Goal: Information Seeking & Learning: Learn about a topic

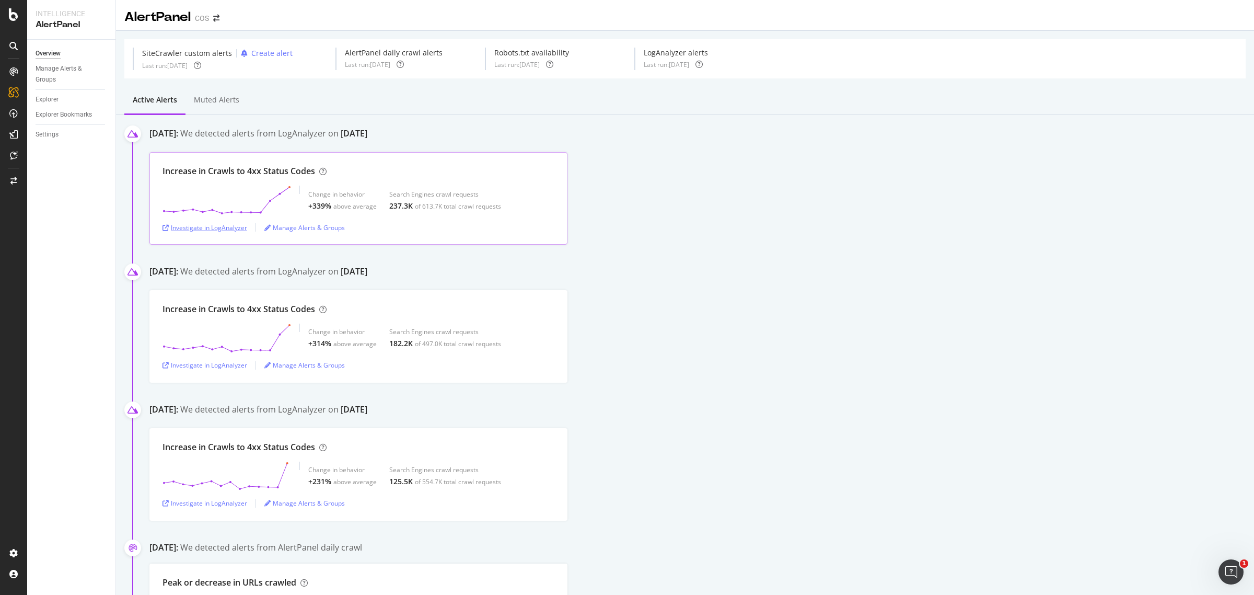
click at [211, 232] on div "Investigate in LogAnalyzer" at bounding box center [205, 227] width 85 height 9
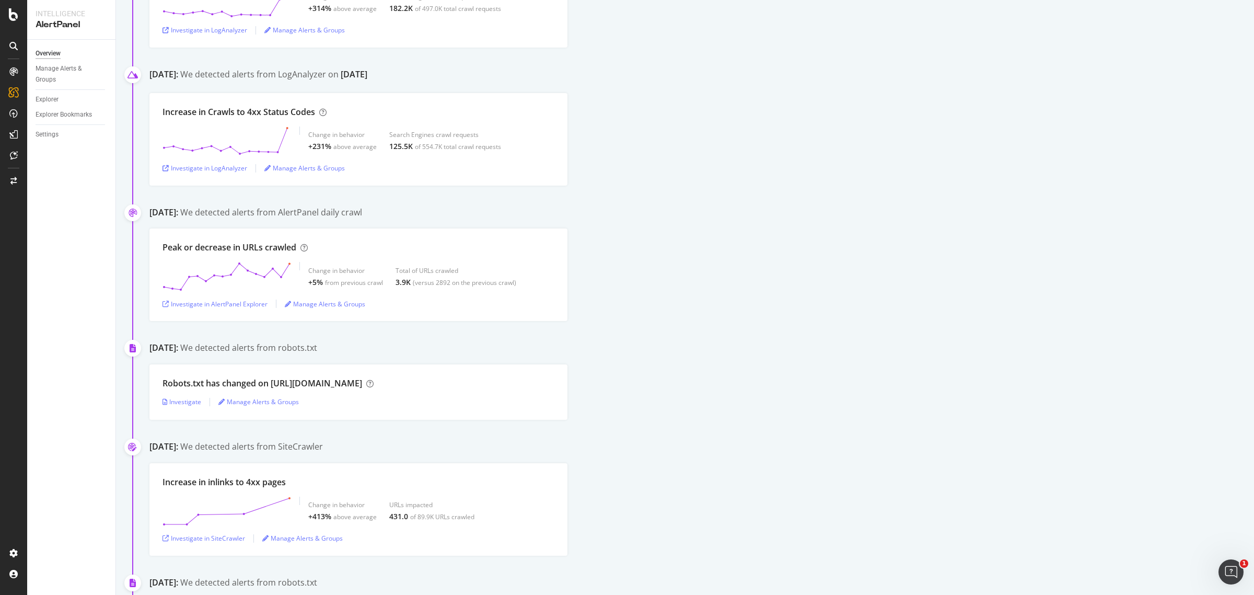
scroll to position [457, 0]
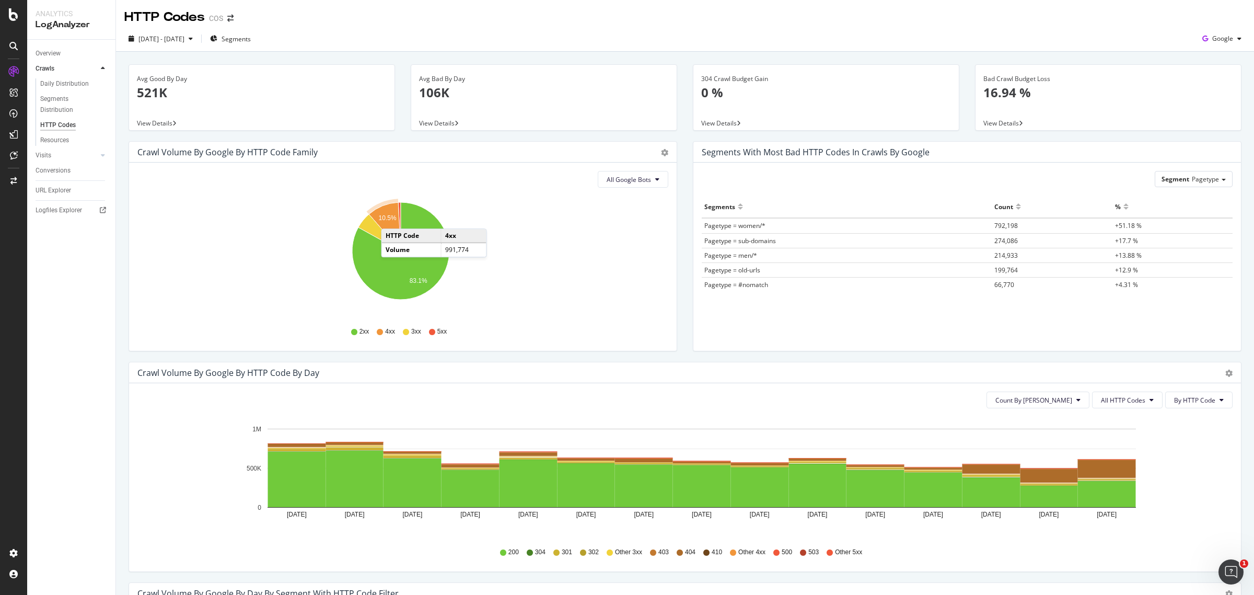
click at [392, 218] on text "10.5%" at bounding box center [388, 217] width 18 height 7
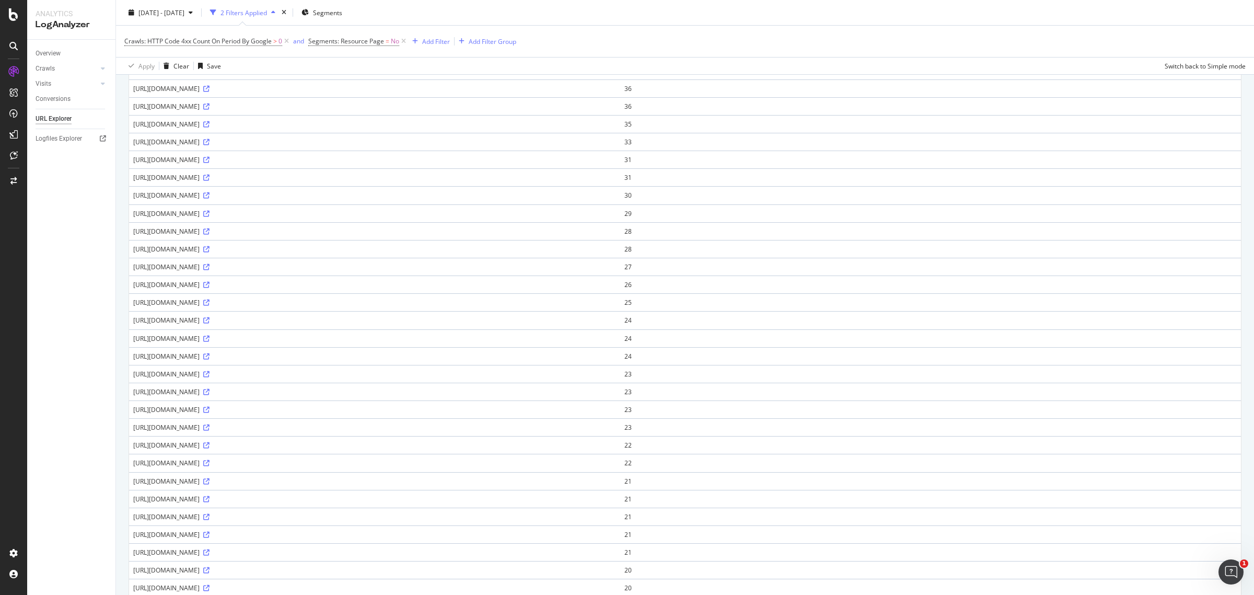
scroll to position [220, 0]
